Goal: Information Seeking & Learning: Check status

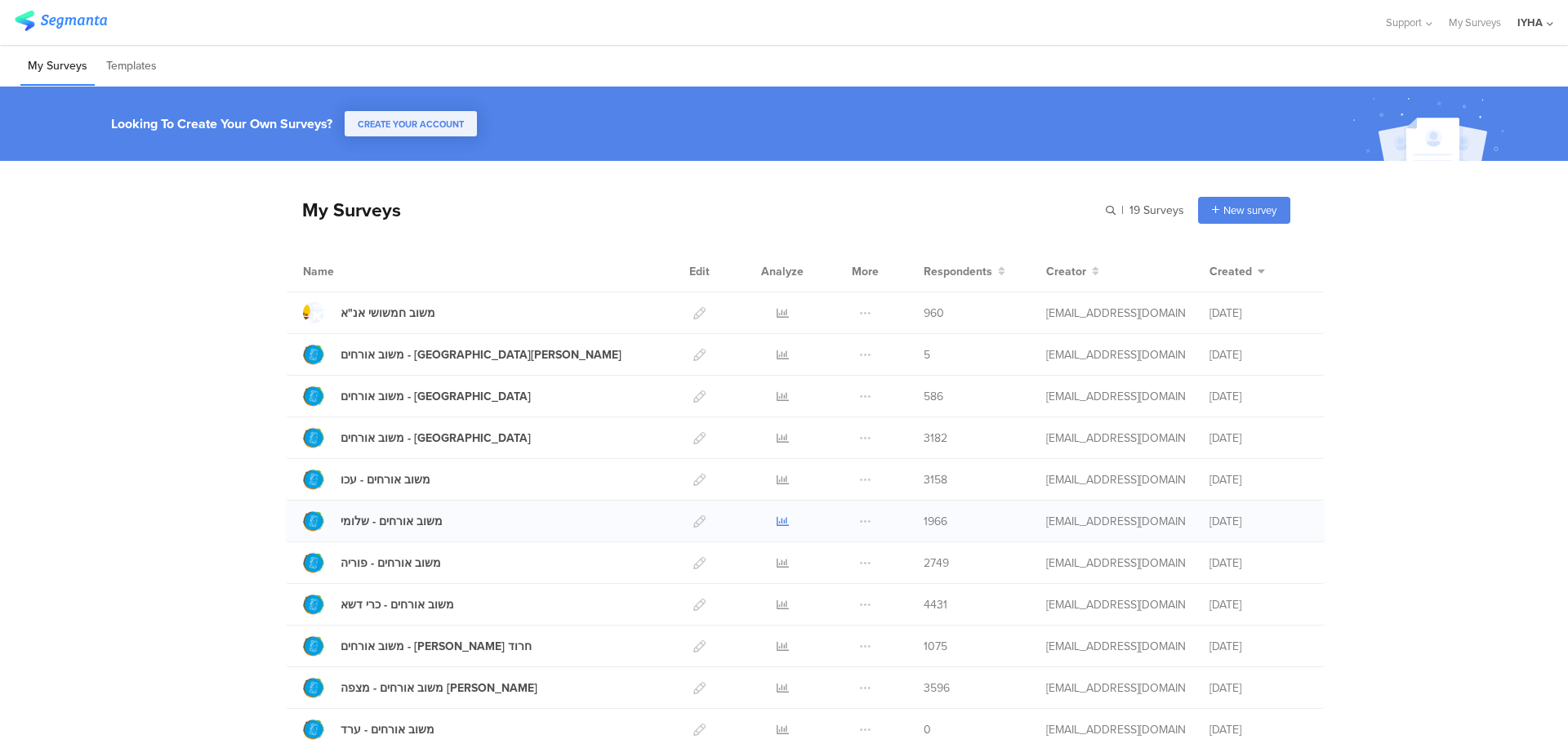
click at [777, 521] on icon at bounding box center [782, 521] width 12 height 12
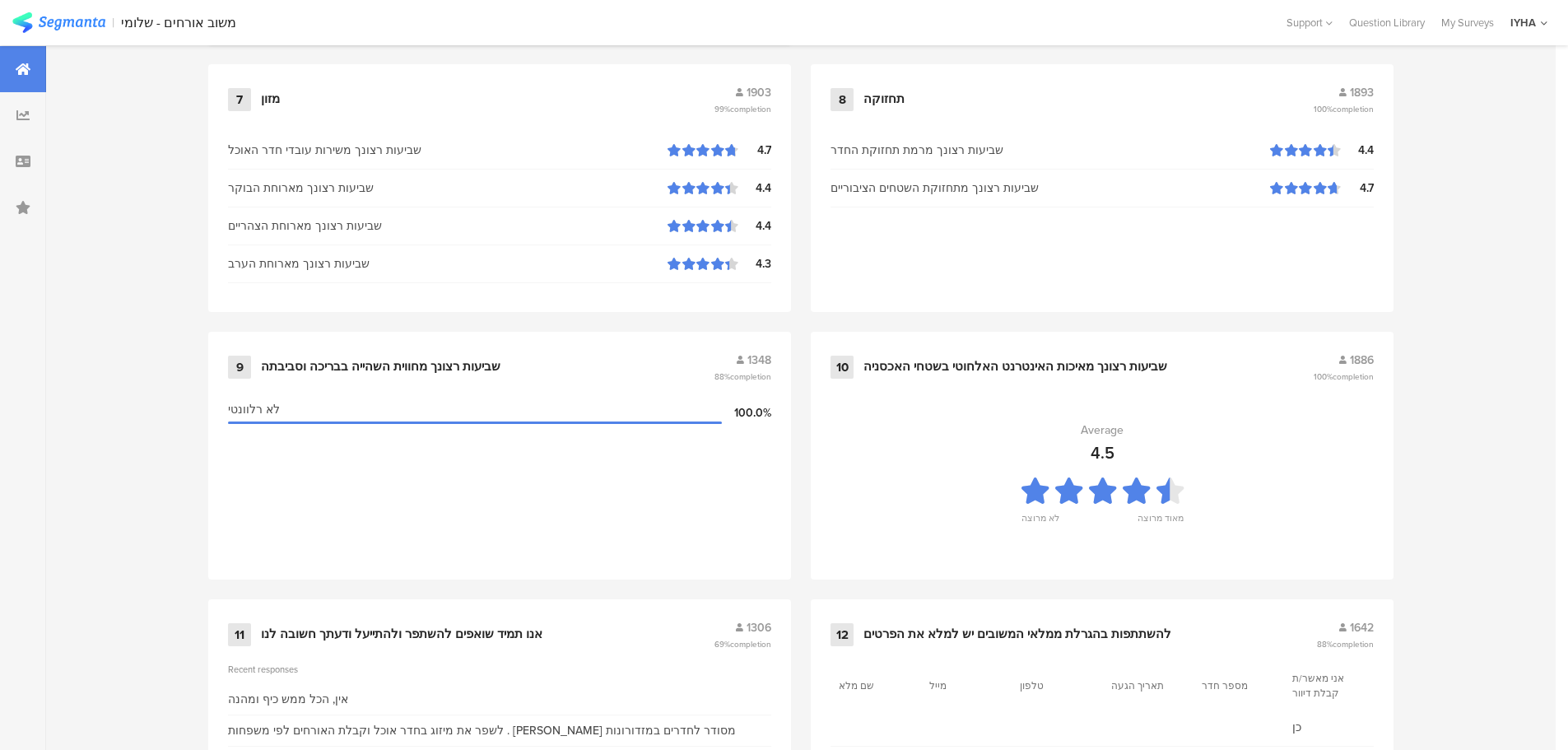
scroll to position [1665, 0]
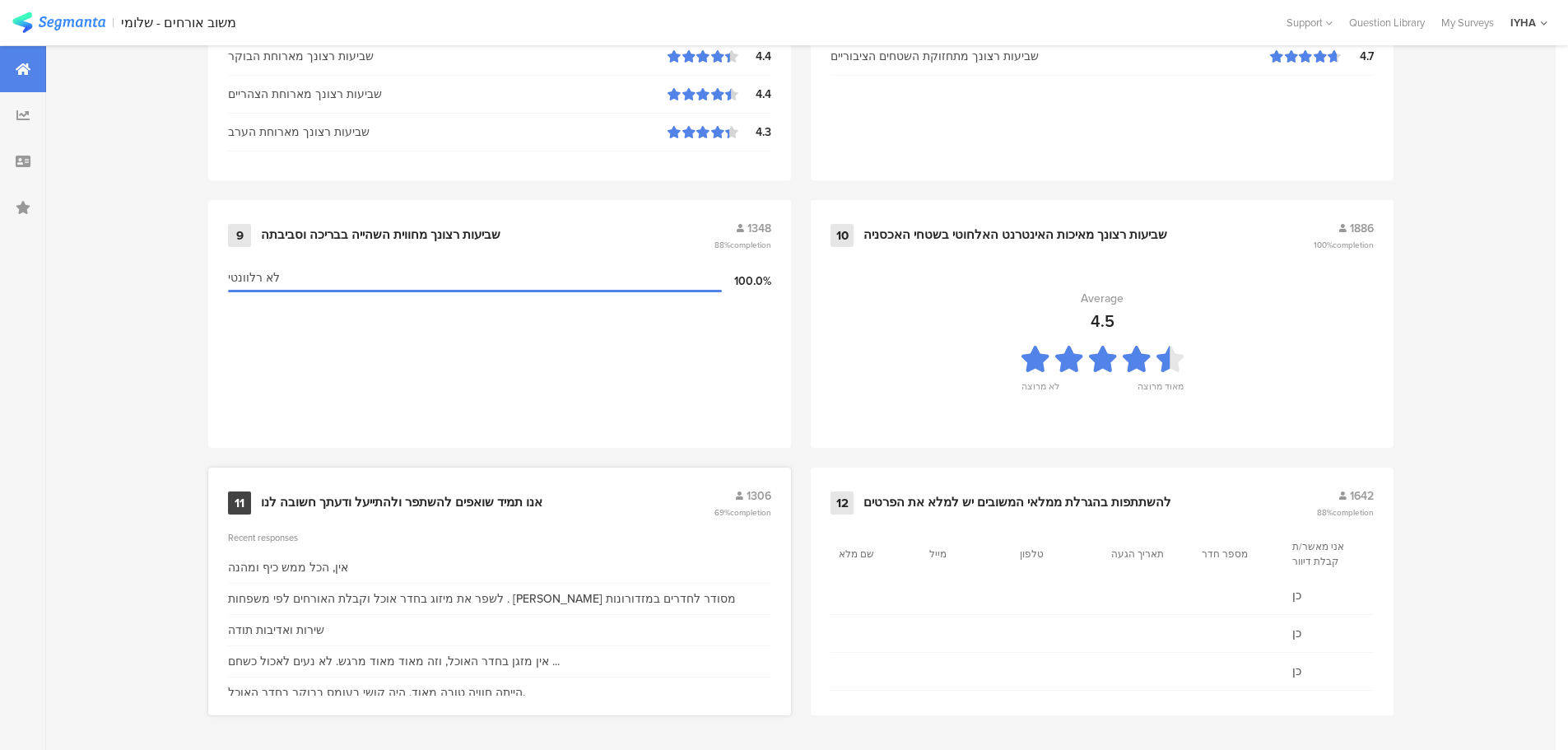
click at [404, 497] on div "אנו תמיד שואפים להשתפר ולהתייעל ודעתך חשובה לנו" at bounding box center [402, 504] width 282 height 17
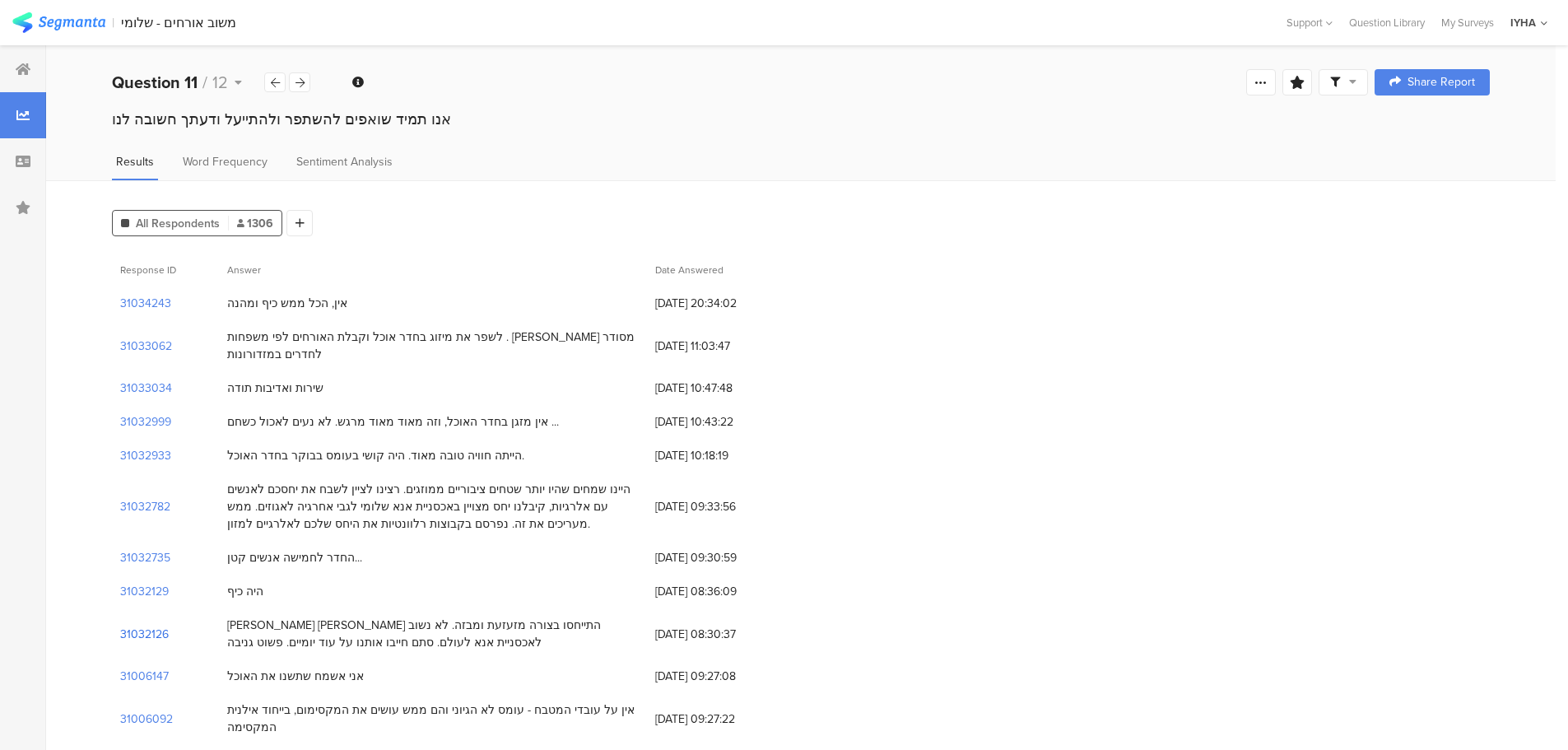
click at [142, 626] on section "31032126" at bounding box center [145, 634] width 49 height 17
